Goal: Transaction & Acquisition: Purchase product/service

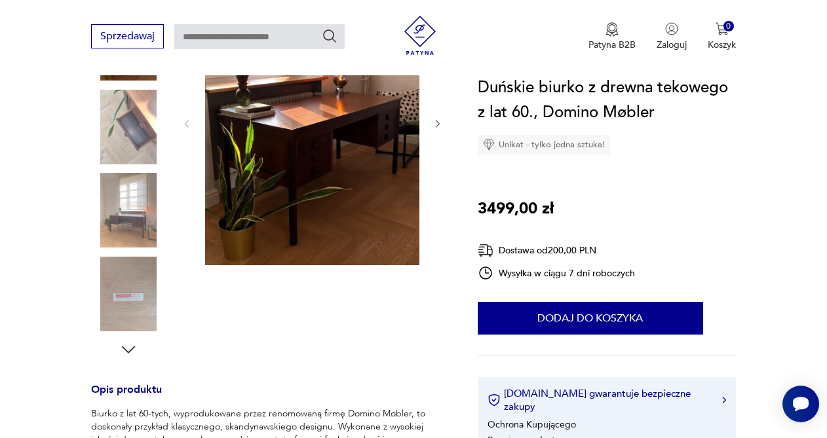
scroll to position [170, 0]
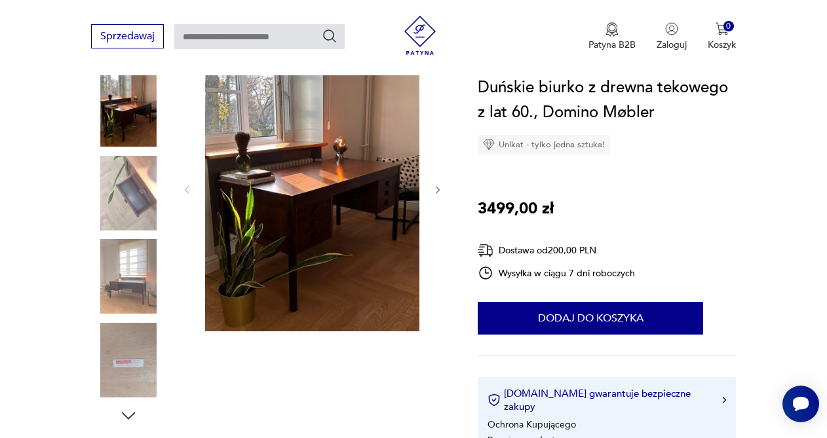
click at [123, 290] on img at bounding box center [128, 276] width 75 height 75
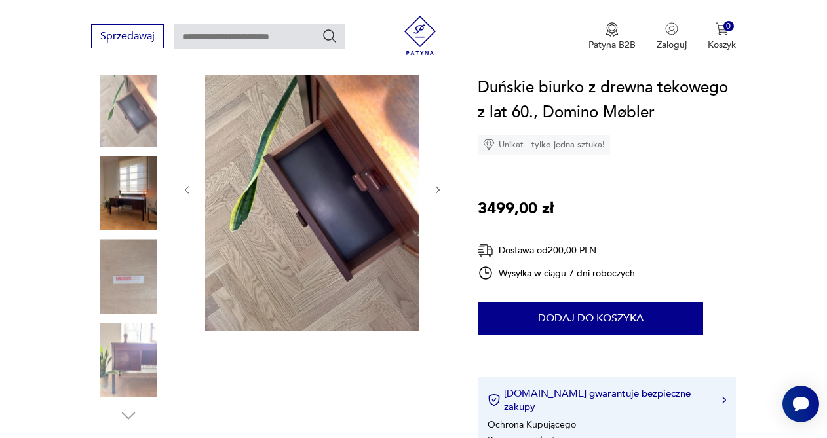
click at [123, 290] on img at bounding box center [128, 276] width 75 height 75
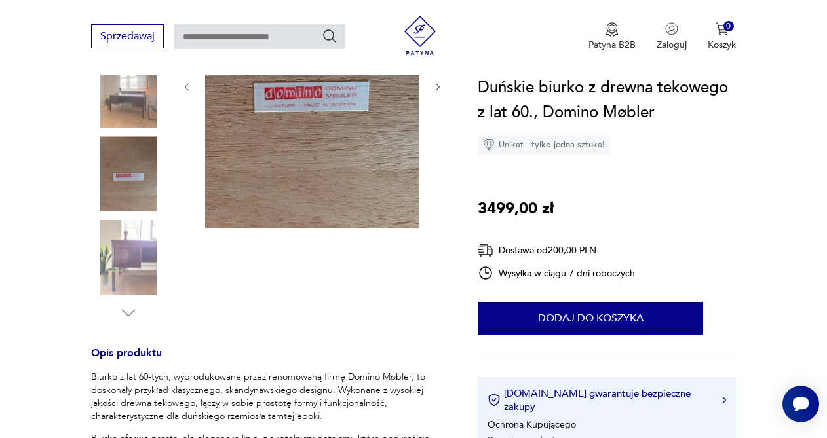
scroll to position [276, 0]
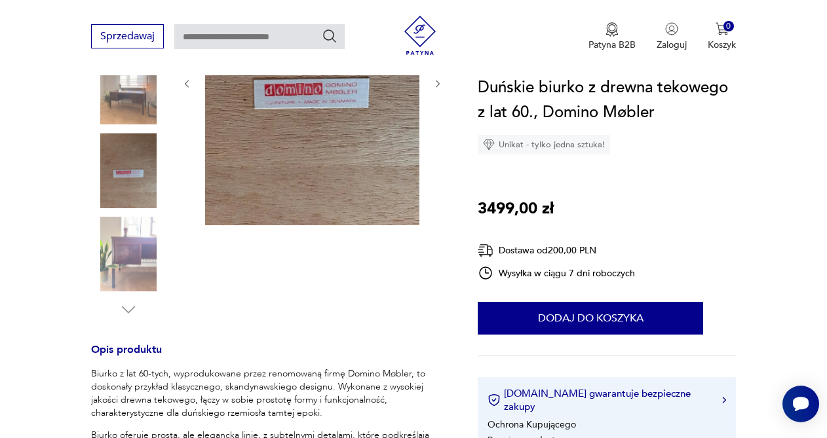
click at [119, 223] on img at bounding box center [128, 254] width 75 height 75
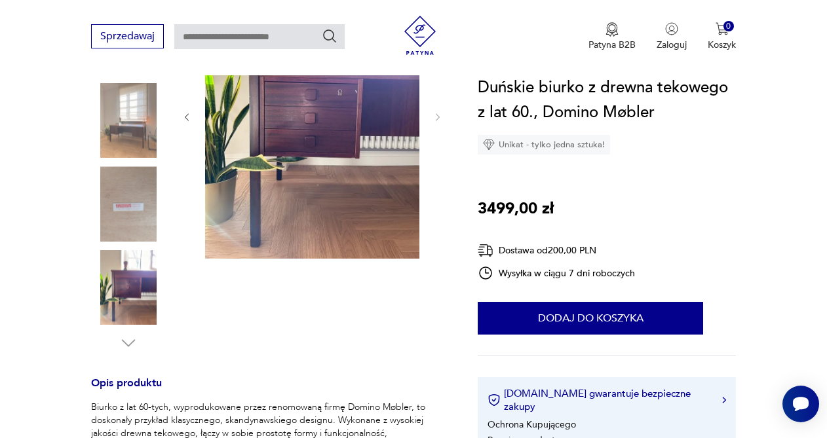
scroll to position [204, 0]
